Goal: Task Accomplishment & Management: Manage account settings

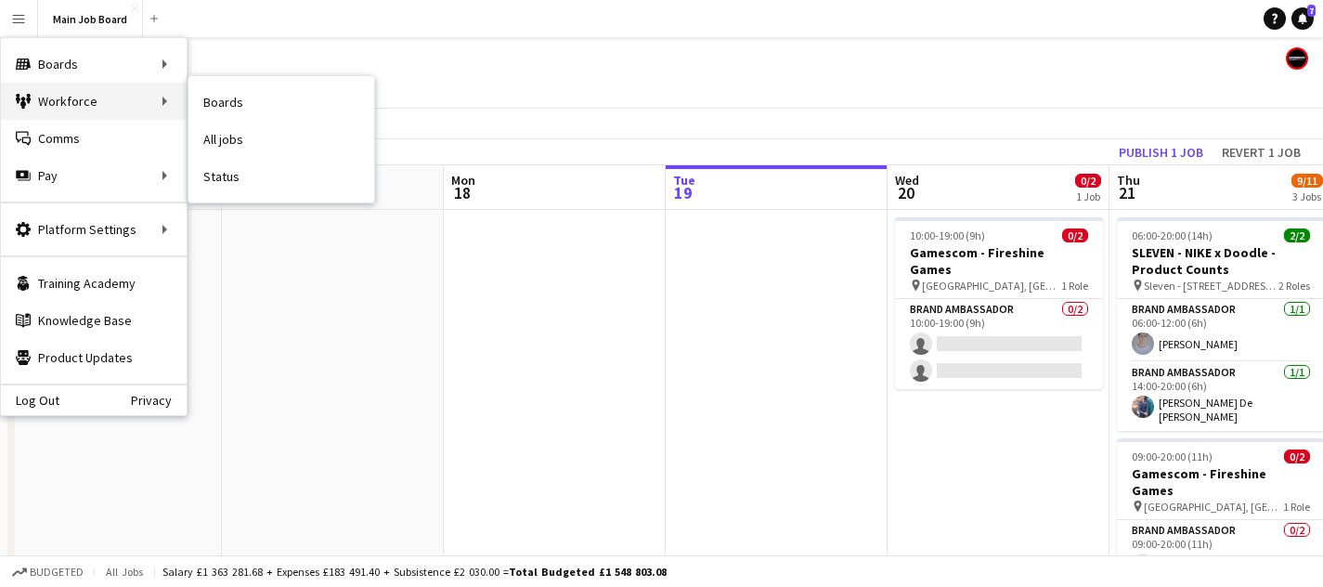
scroll to position [0, 444]
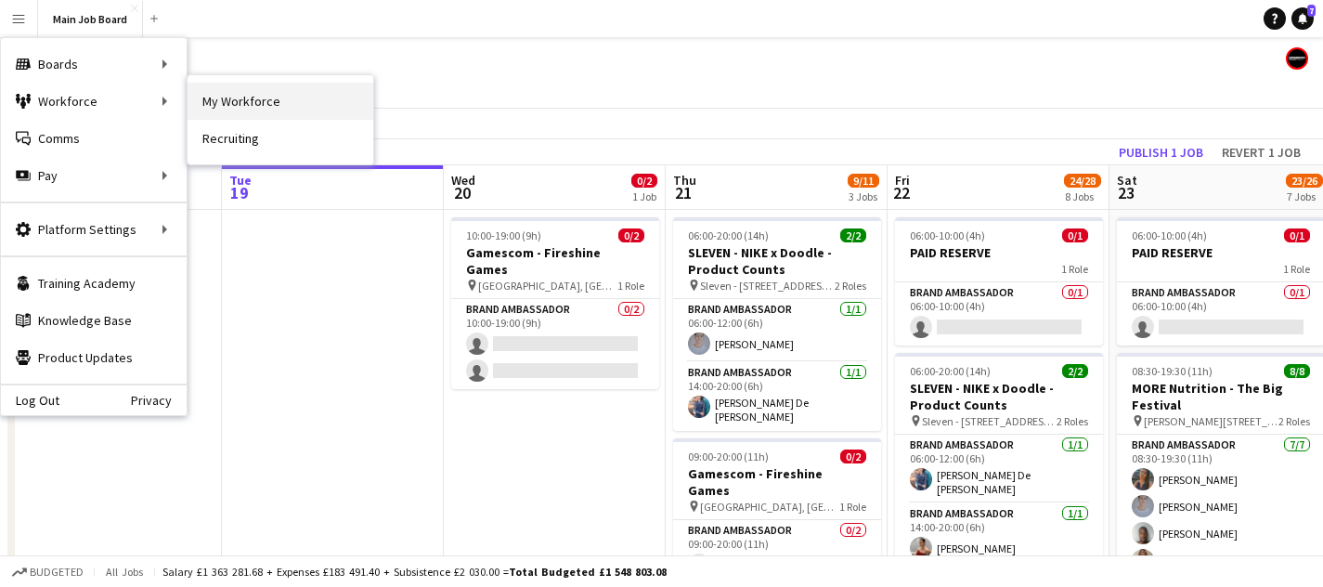
click at [277, 91] on link "My Workforce" at bounding box center [281, 101] width 186 height 37
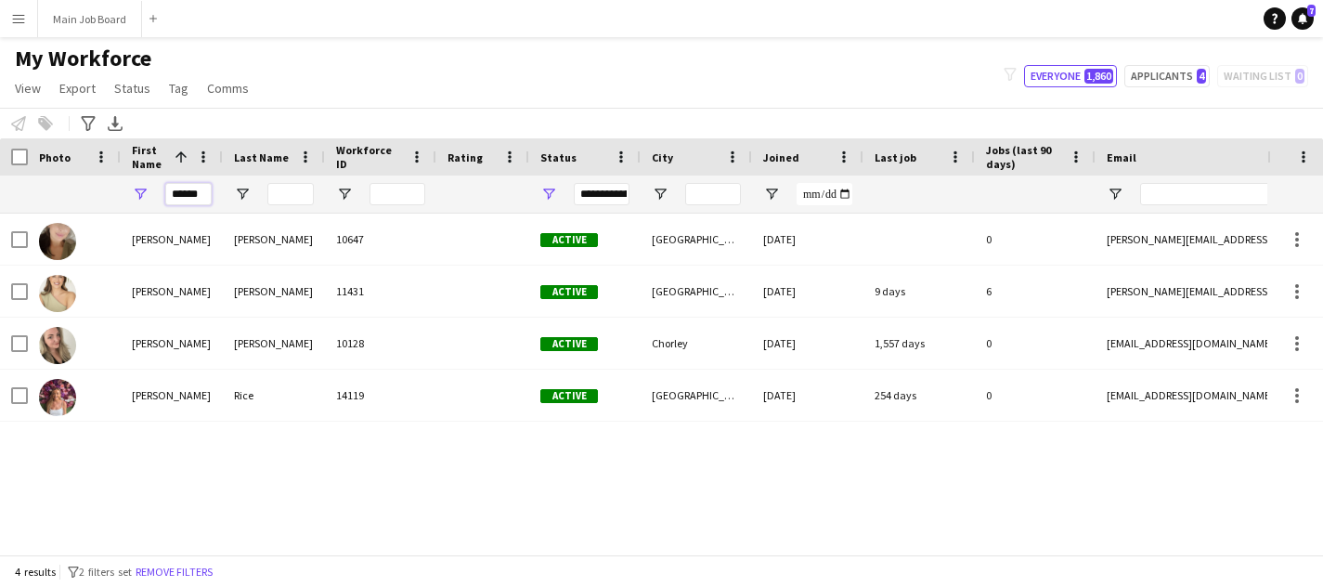
drag, startPoint x: 202, startPoint y: 192, endPoint x: 105, endPoint y: 192, distance: 97.5
click at [105, 192] on div "******" at bounding box center [1006, 193] width 2013 height 37
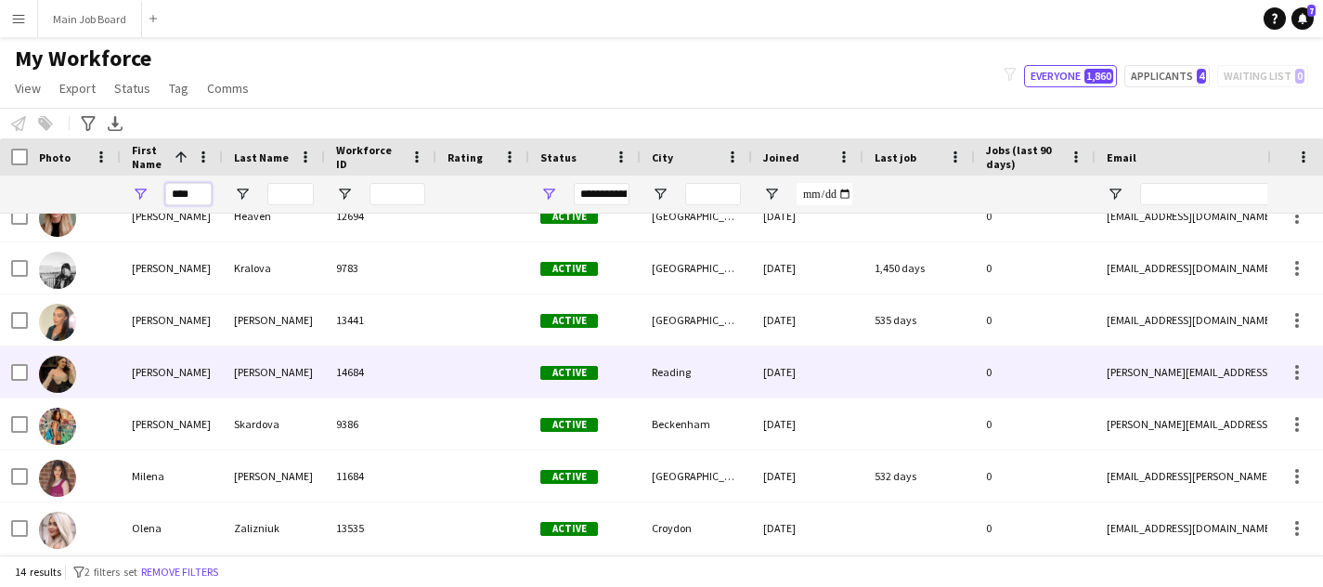
scroll to position [386, 0]
type input "****"
click at [201, 387] on div "[PERSON_NAME]" at bounding box center [172, 372] width 102 height 51
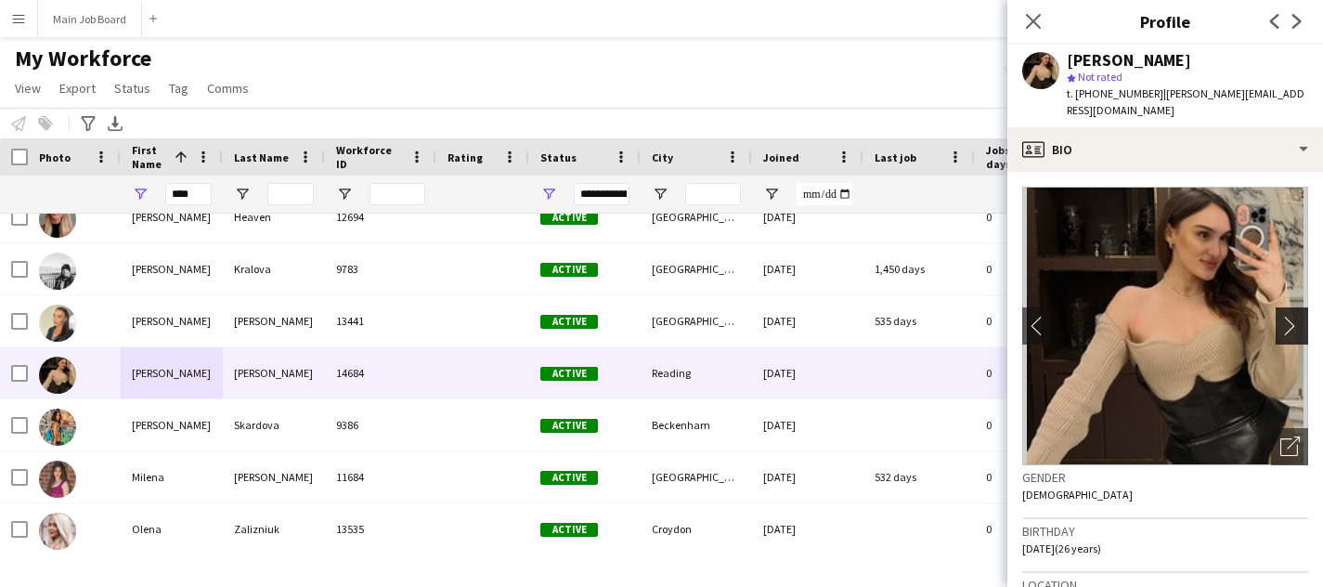
click at [1295, 318] on app-icon "chevron-right" at bounding box center [1294, 325] width 29 height 19
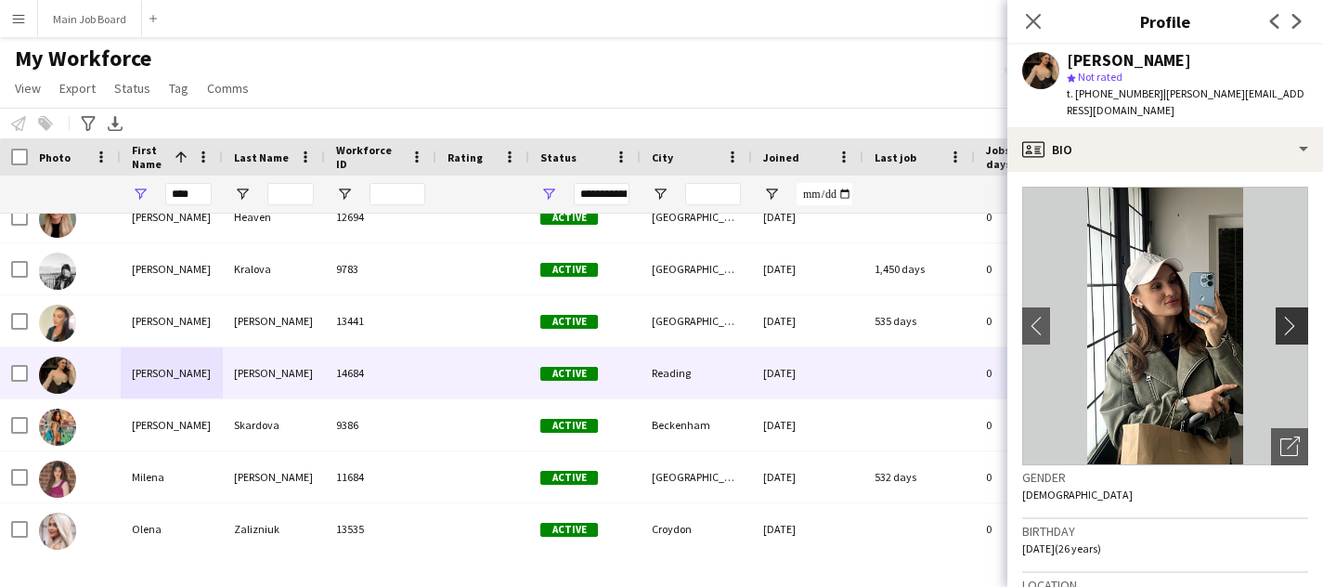
click at [1291, 316] on app-icon "chevron-right" at bounding box center [1294, 325] width 29 height 19
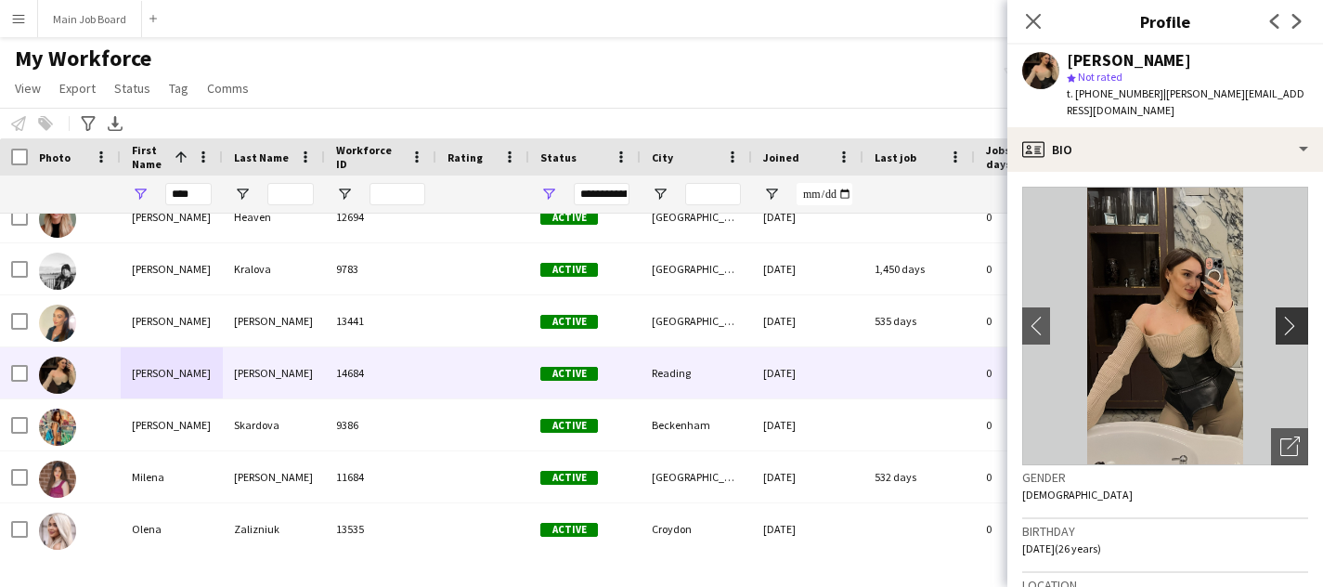
click at [1291, 316] on app-icon "chevron-right" at bounding box center [1294, 325] width 29 height 19
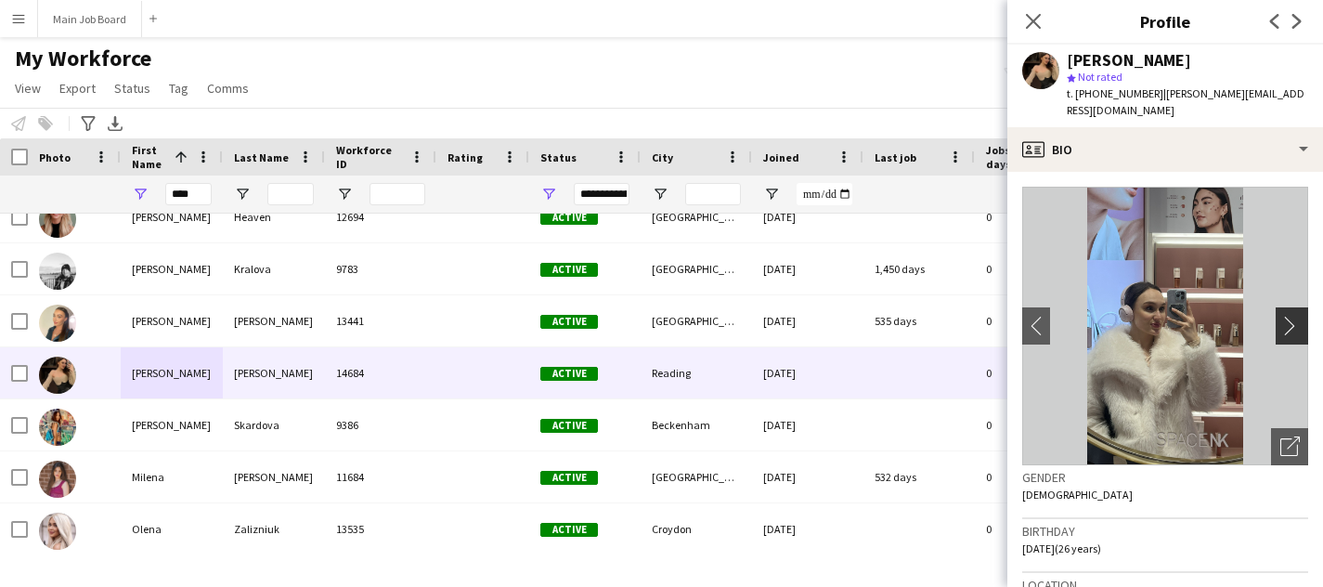
click at [1291, 316] on app-icon "chevron-right" at bounding box center [1294, 325] width 29 height 19
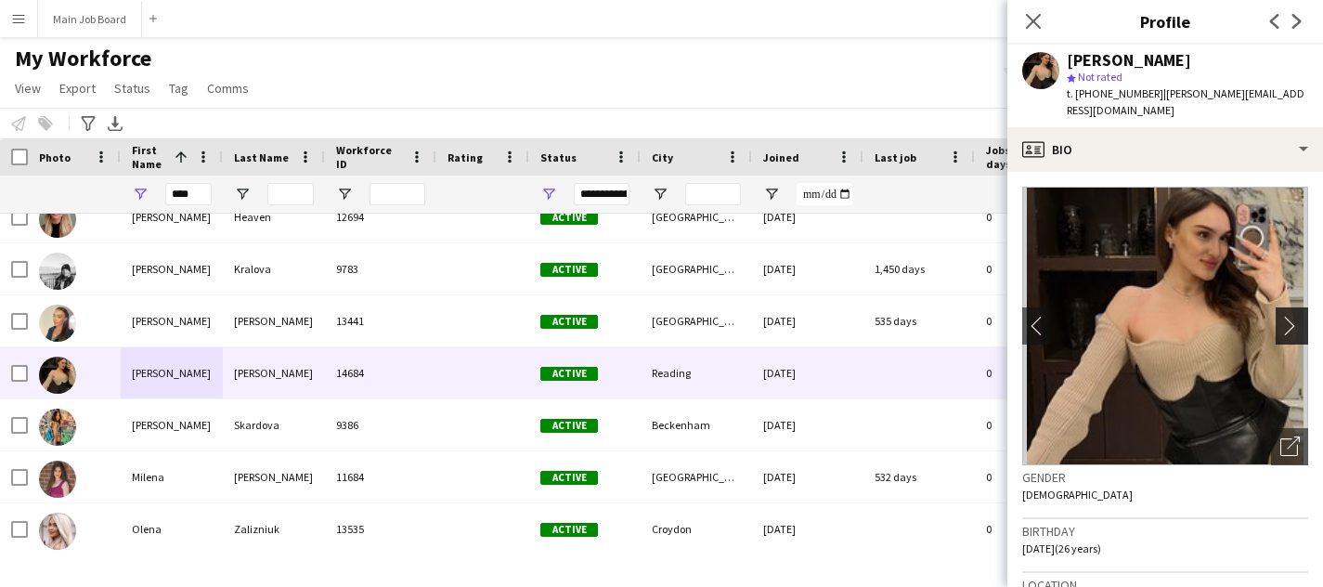
click at [1291, 316] on app-icon "chevron-right" at bounding box center [1294, 325] width 29 height 19
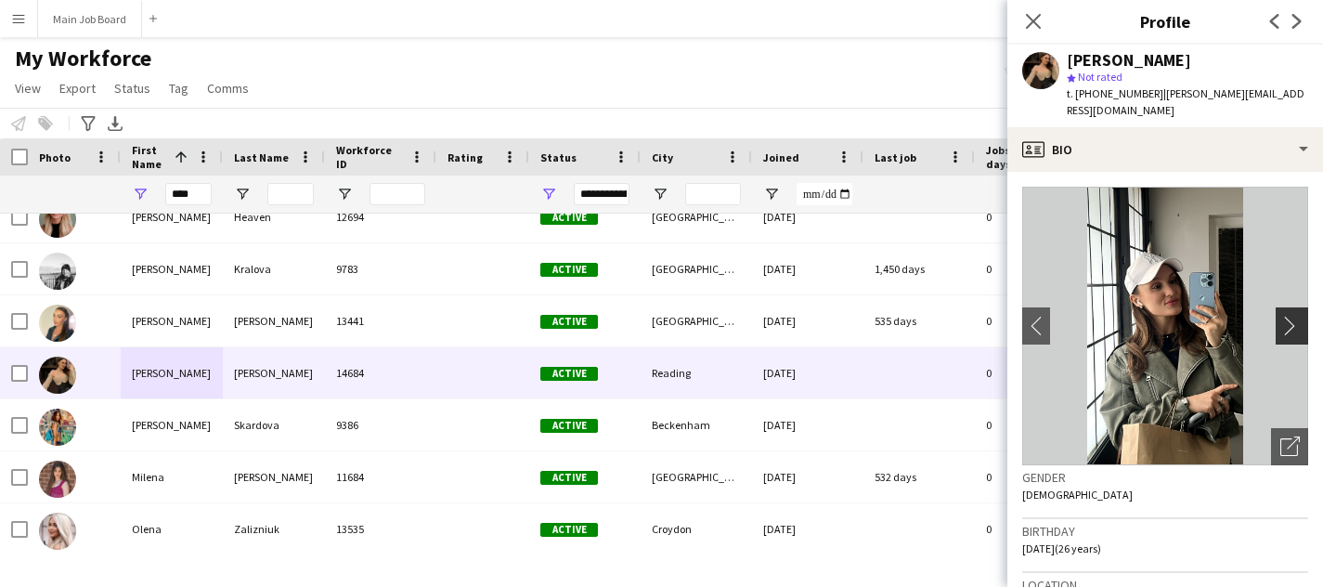
click at [1291, 316] on app-icon "chevron-right" at bounding box center [1294, 325] width 29 height 19
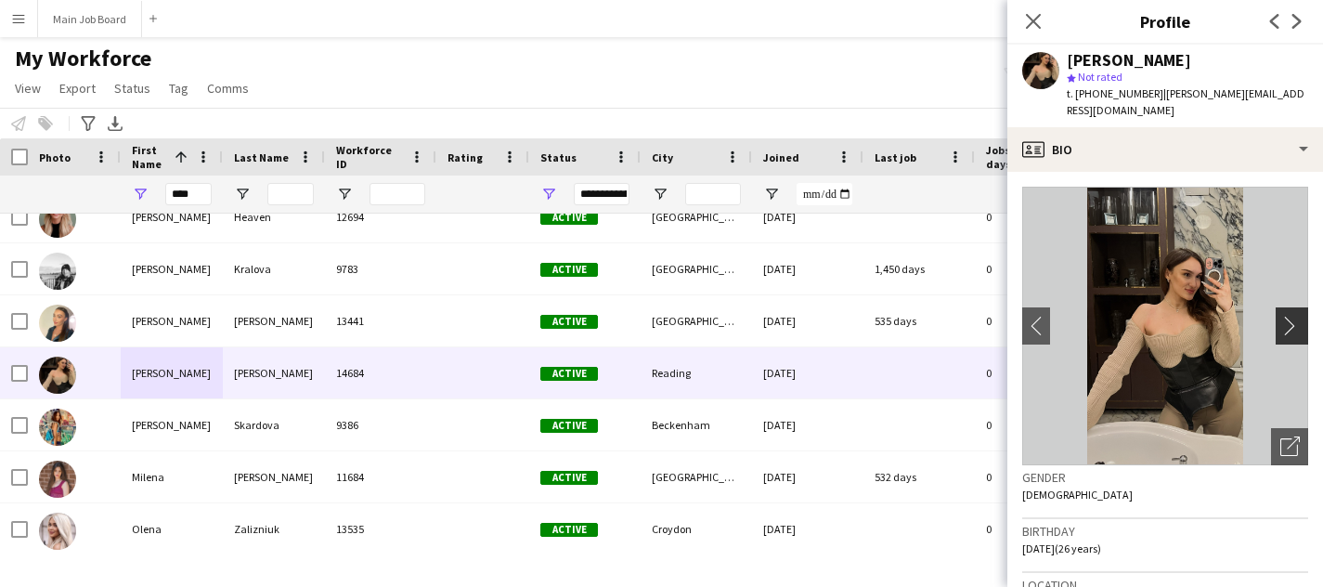
click at [1307, 316] on app-icon "chevron-right" at bounding box center [1294, 325] width 29 height 19
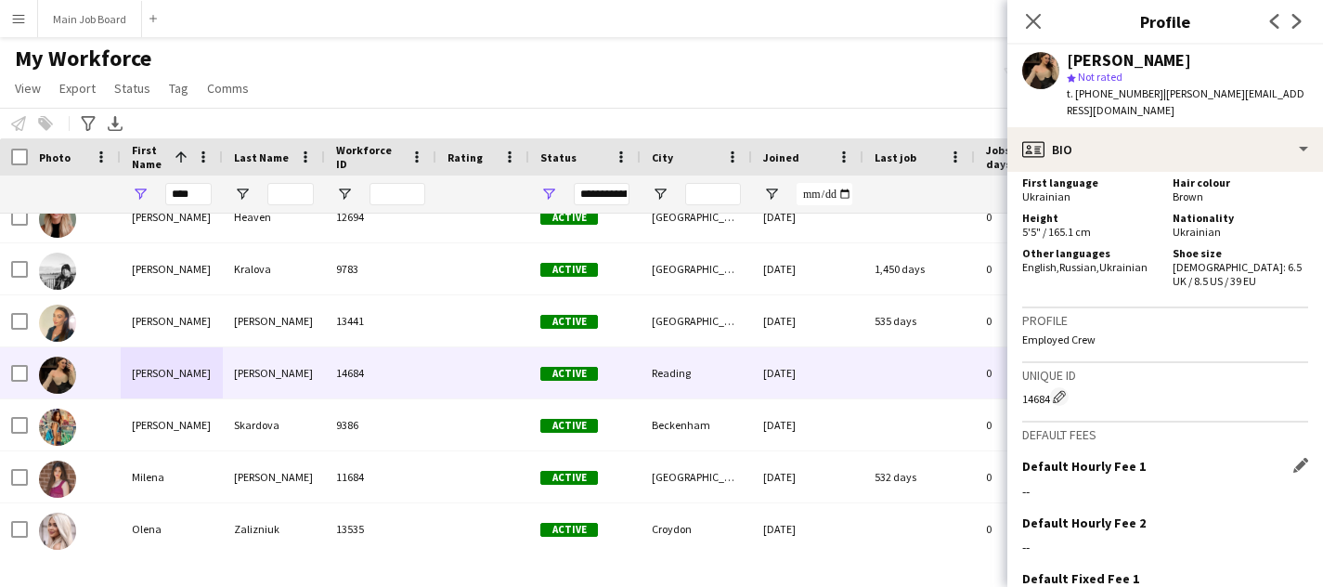
scroll to position [1049, 0]
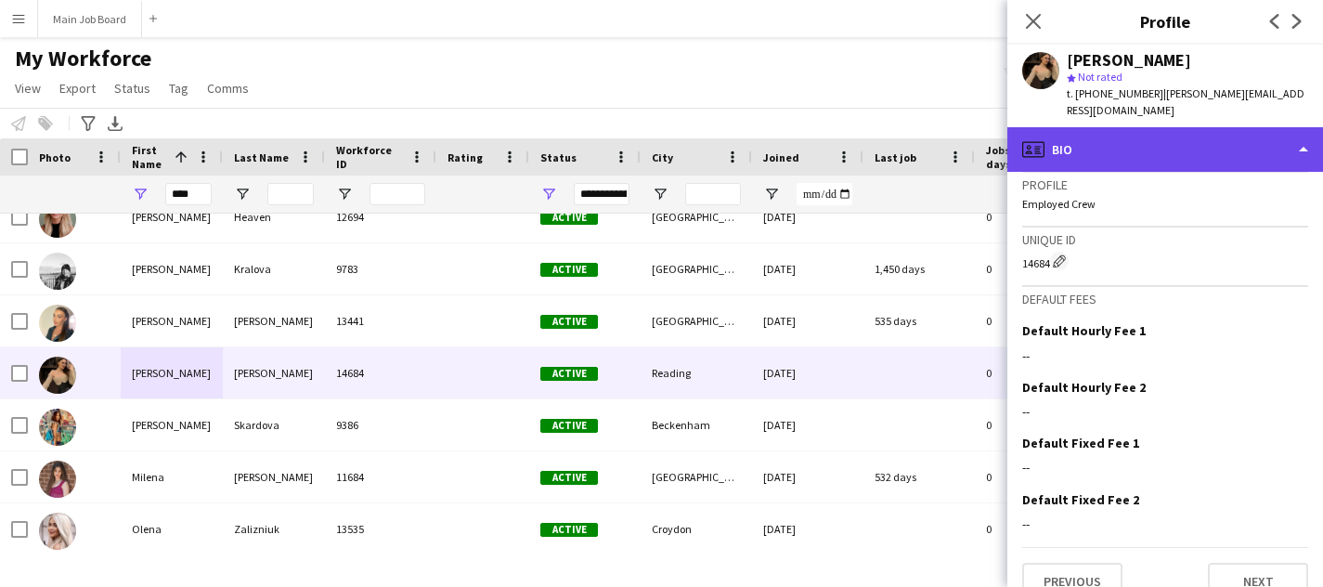
click at [1154, 127] on div "profile Bio" at bounding box center [1165, 149] width 316 height 45
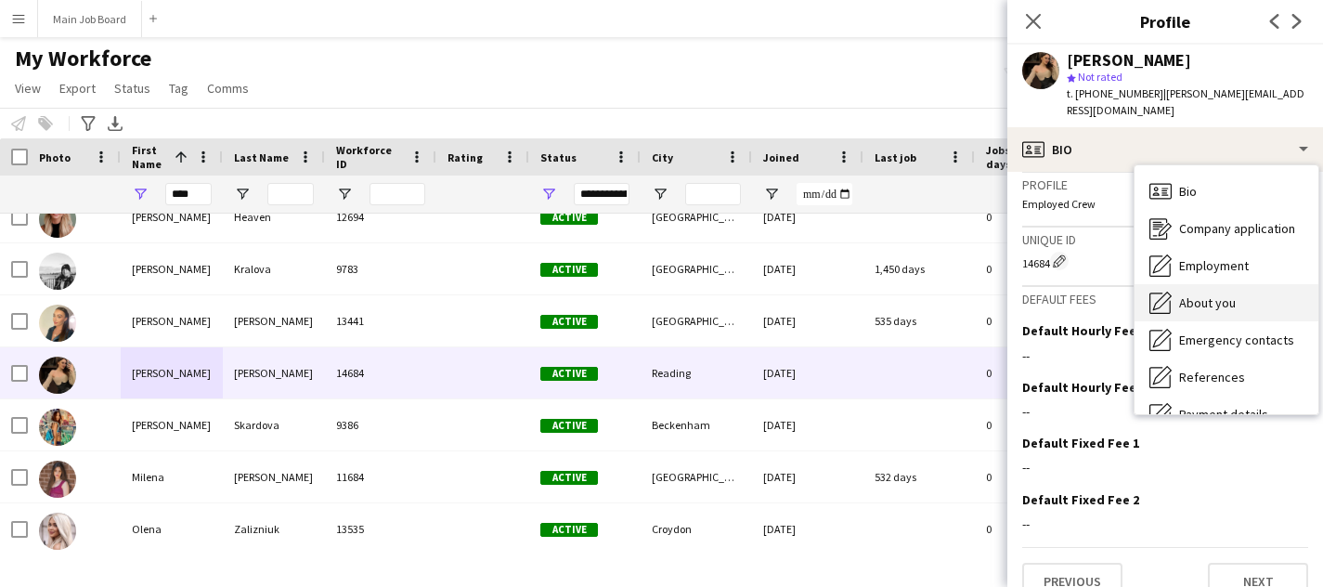
click at [1198, 294] on span "About you" at bounding box center [1207, 302] width 57 height 17
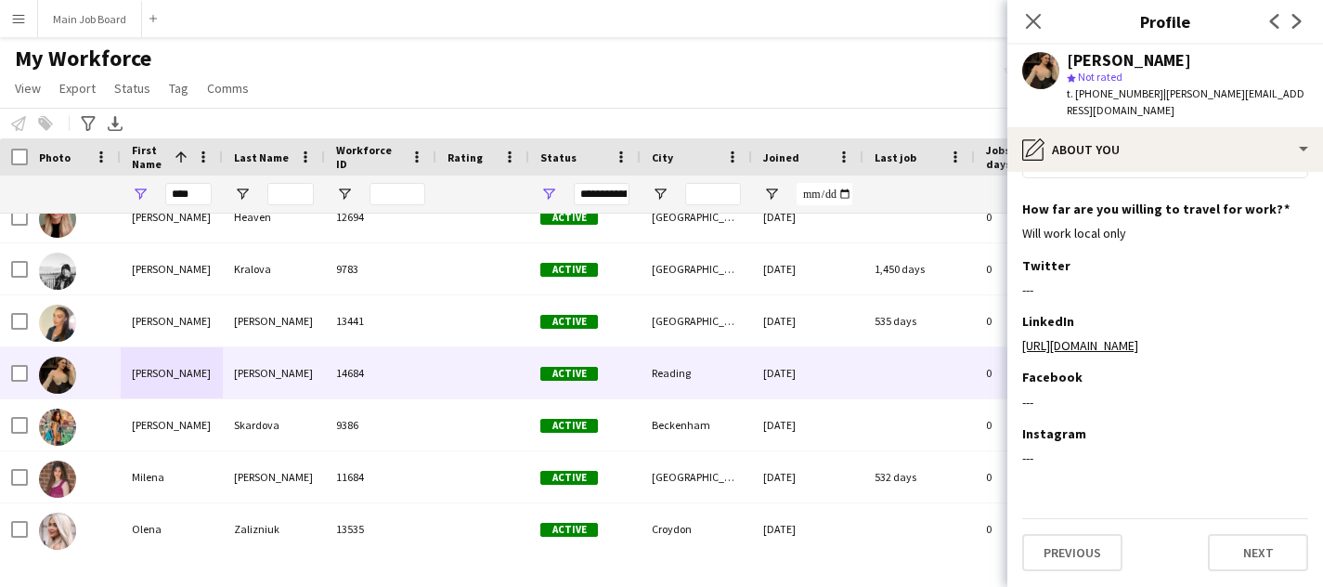
scroll to position [242, 0]
click at [1108, 346] on link "[URL][DOMAIN_NAME]" at bounding box center [1080, 345] width 116 height 17
click at [119, 19] on button "Main Job Board Close" at bounding box center [90, 19] width 104 height 36
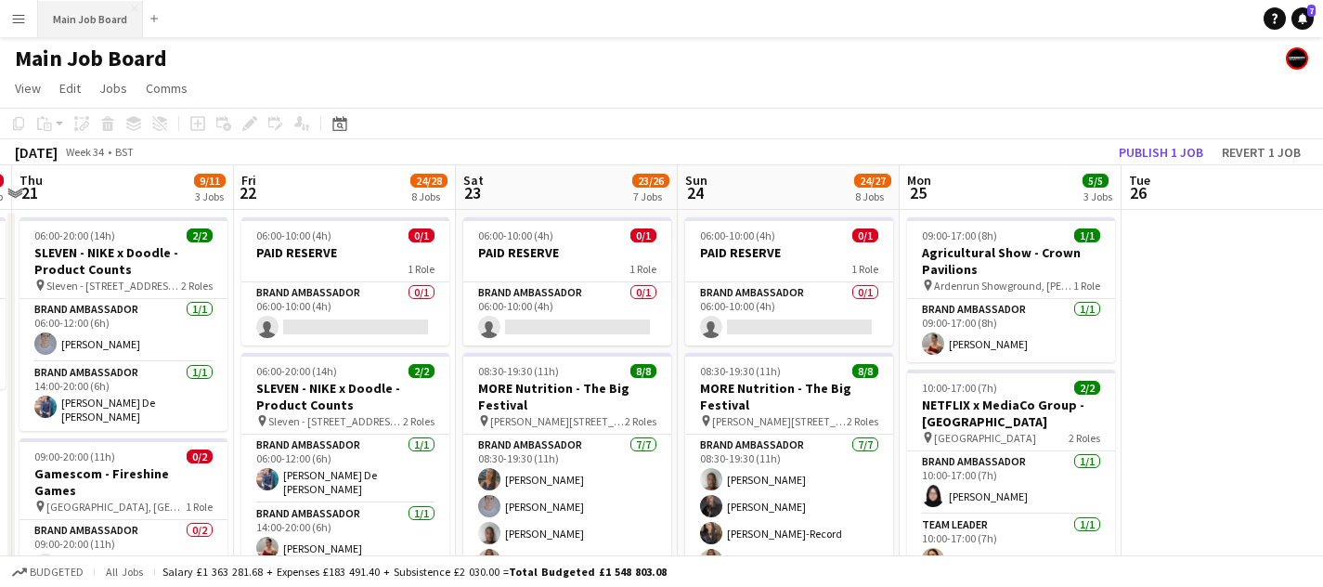
click at [98, 11] on button "Main Job Board Close" at bounding box center [90, 19] width 105 height 36
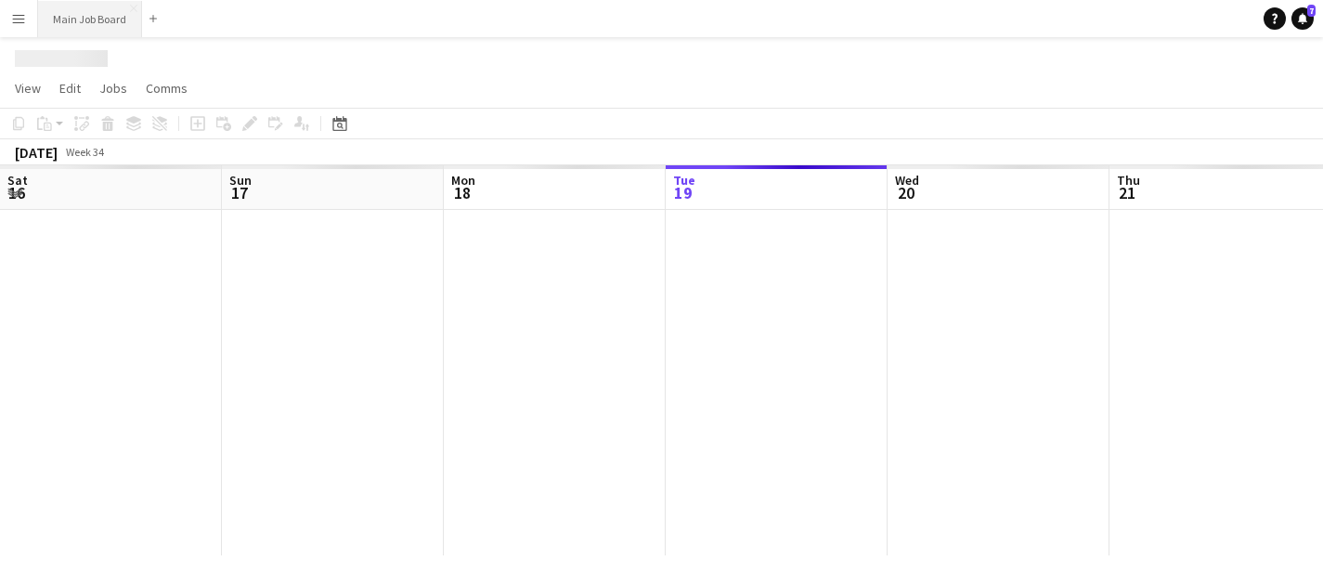
scroll to position [0, 444]
